Goal: Information Seeking & Learning: Learn about a topic

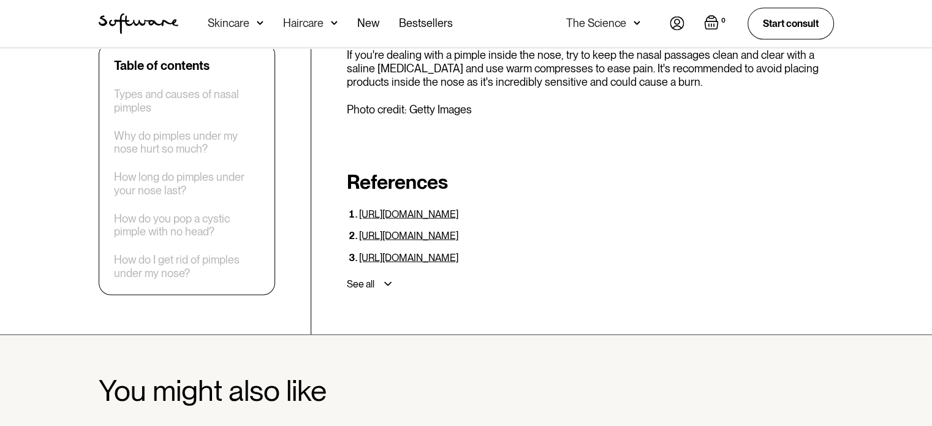
scroll to position [2536, 0]
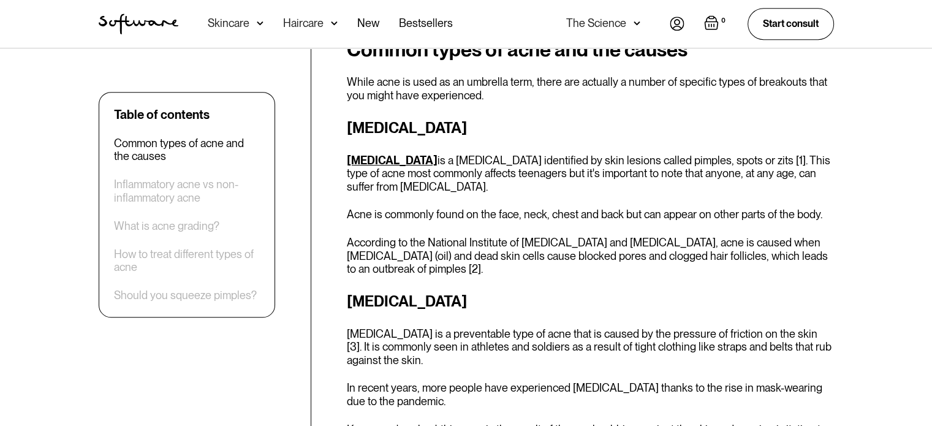
scroll to position [580, 0]
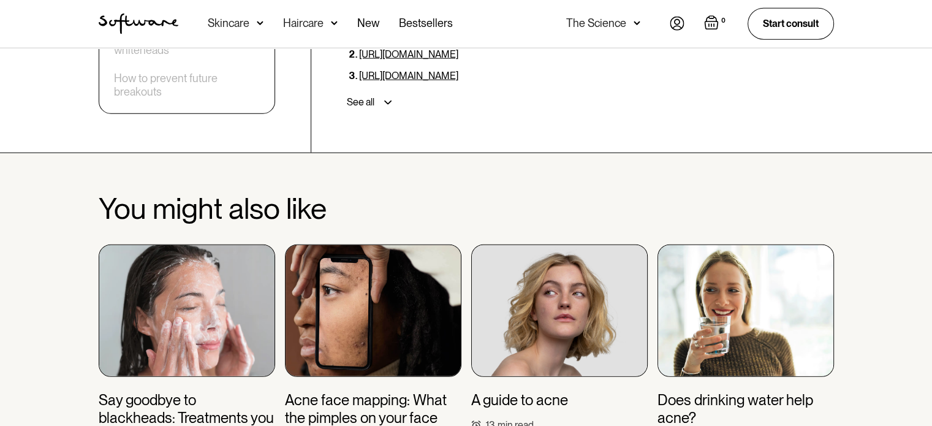
scroll to position [3148, 0]
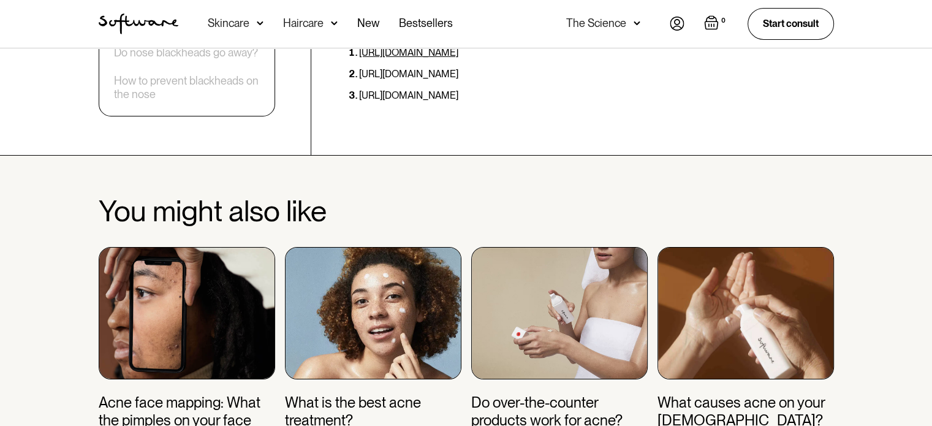
scroll to position [4307, 0]
